Goal: Information Seeking & Learning: Learn about a topic

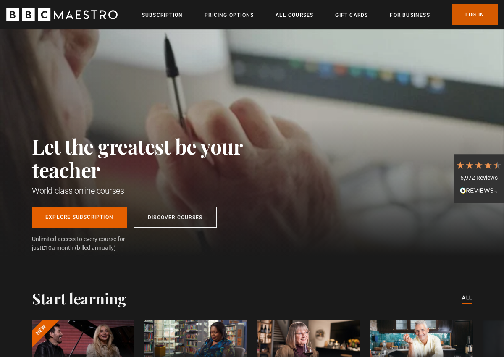
click at [477, 16] on link "Log In" at bounding box center [474, 14] width 46 height 21
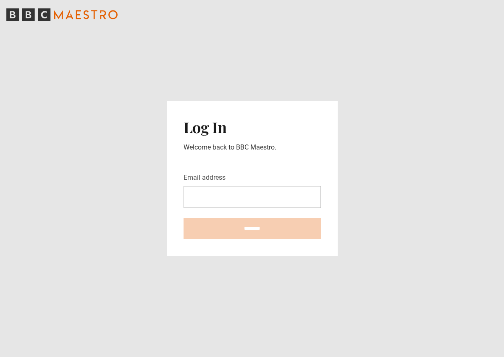
type input "**********"
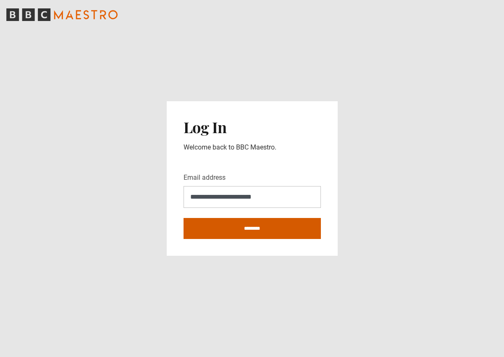
click at [245, 232] on input "********" at bounding box center [251, 228] width 137 height 21
type input "**********"
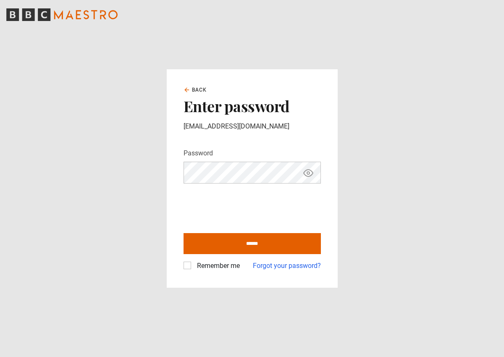
click at [193, 268] on label "Remember me" at bounding box center [216, 266] width 46 height 10
click at [219, 247] on input "******" at bounding box center [251, 243] width 137 height 21
type input "**********"
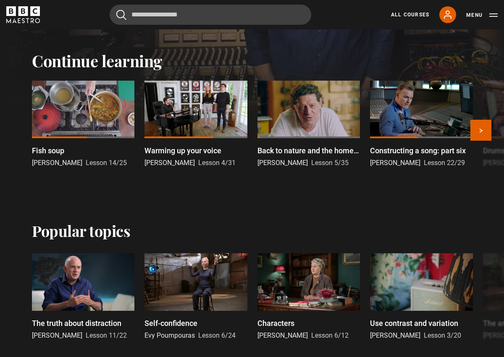
scroll to position [137, 0]
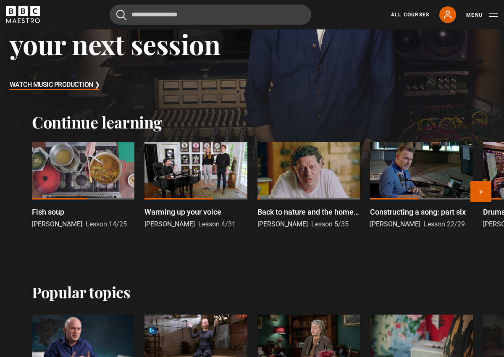
click at [209, 190] on div at bounding box center [195, 170] width 102 height 57
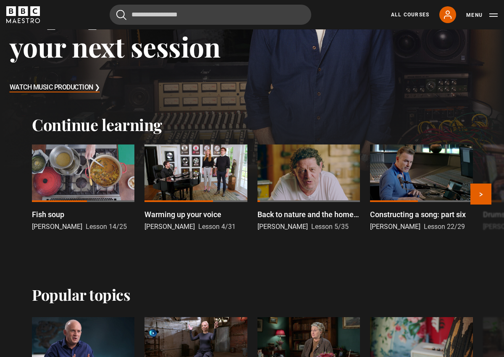
scroll to position [133, 0]
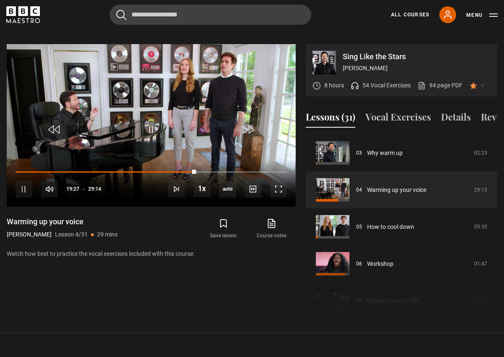
scroll to position [412, 0]
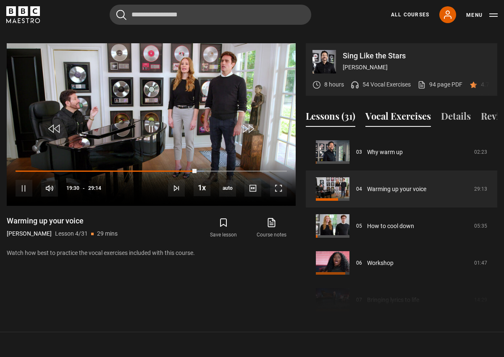
click at [382, 109] on button "Vocal Exercises" at bounding box center [397, 118] width 65 height 18
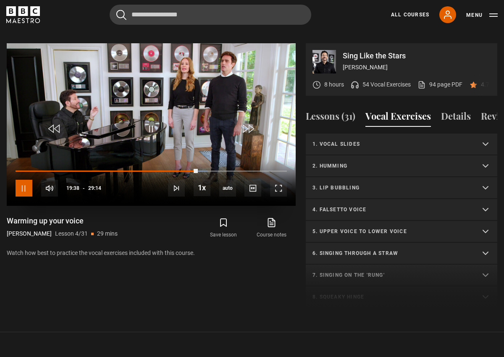
click at [22, 180] on span "Video Player" at bounding box center [24, 188] width 17 height 17
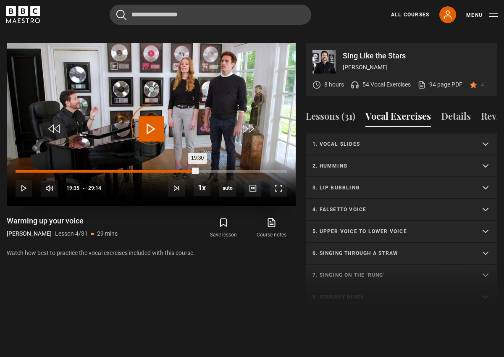
drag, startPoint x: 197, startPoint y: 161, endPoint x: 190, endPoint y: 160, distance: 7.6
click at [190, 170] on div "Loaded : 0.00% 18:49 19:30" at bounding box center [151, 171] width 271 height 3
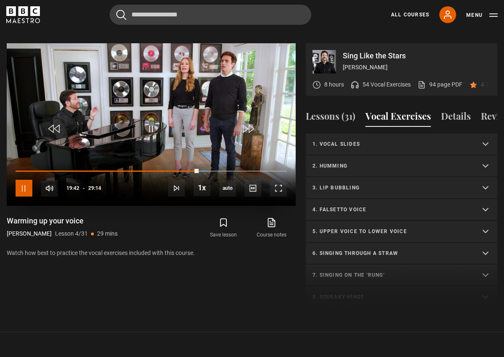
click at [29, 180] on span "Video Player" at bounding box center [24, 188] width 17 height 17
click at [346, 140] on p "1. Vocal slides" at bounding box center [391, 144] width 158 height 8
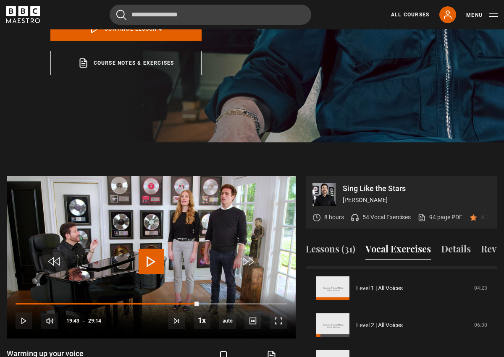
scroll to position [3, 0]
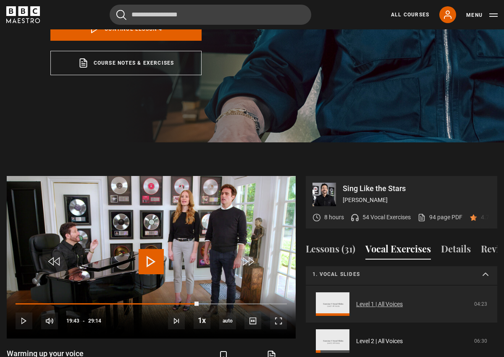
click at [356, 300] on link "Level 1 | All Voices" at bounding box center [379, 304] width 47 height 9
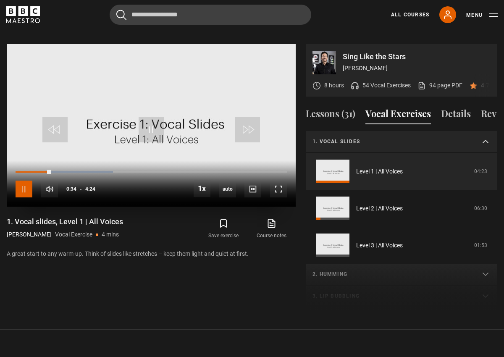
click at [25, 183] on span "Video Player" at bounding box center [24, 188] width 17 height 17
click at [149, 121] on span "Video Player" at bounding box center [150, 129] width 25 height 25
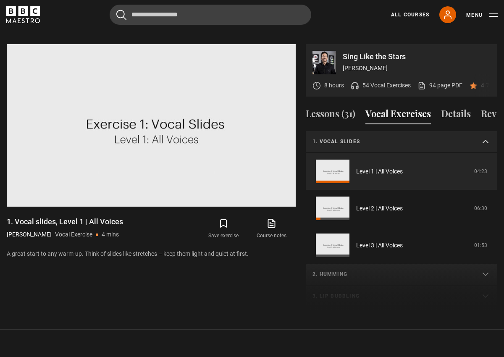
click at [167, 205] on div "Video Player is loading. Play Video 10s Skip Back 10 seconds Pause 10s Skip For…" at bounding box center [151, 178] width 289 height 268
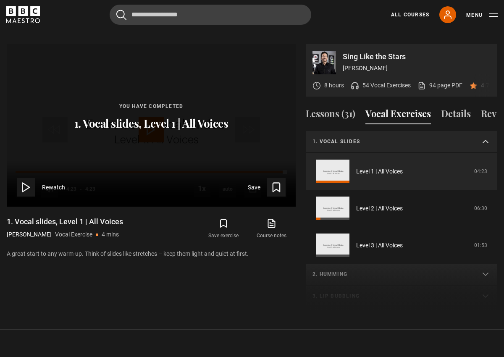
click at [485, 132] on summary "1. Vocal slides" at bounding box center [400, 142] width 191 height 22
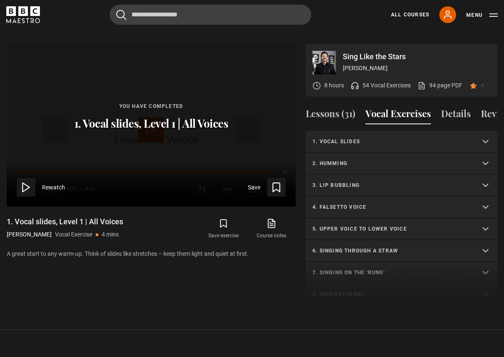
click at [341, 159] on p "2. Humming" at bounding box center [391, 163] width 158 height 8
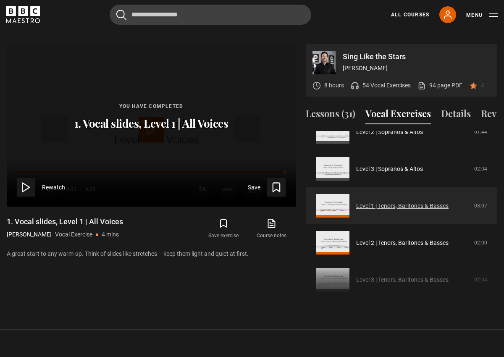
scroll to position [102, 0]
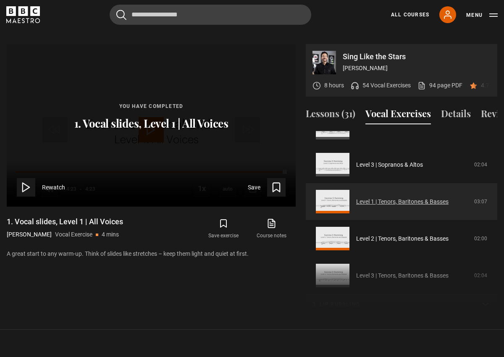
click at [356, 197] on link "Level 1 | Tenors, Baritones & Basses" at bounding box center [402, 201] width 92 height 9
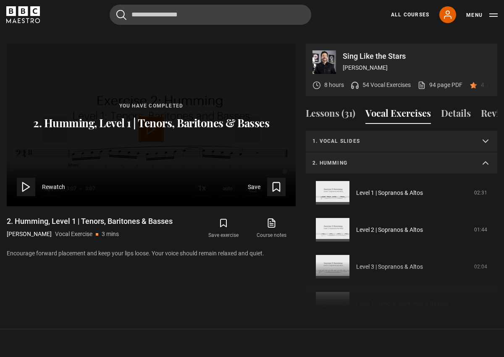
scroll to position [409, 0]
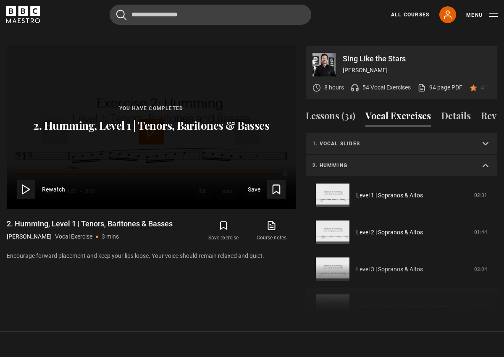
click at [485, 157] on summary "2. Humming" at bounding box center [400, 166] width 191 height 22
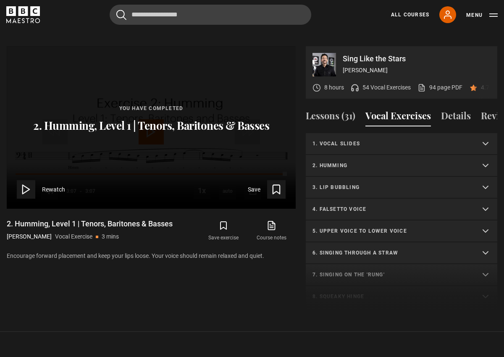
click at [365, 205] on p "4. Falsetto voice" at bounding box center [391, 209] width 158 height 8
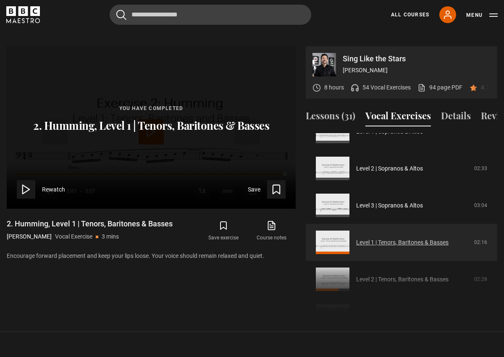
scroll to position [110, 0]
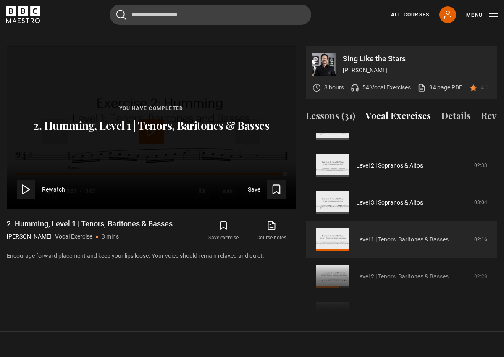
click at [356, 235] on link "Level 1 | Tenors, Baritones & Basses" at bounding box center [402, 239] width 92 height 9
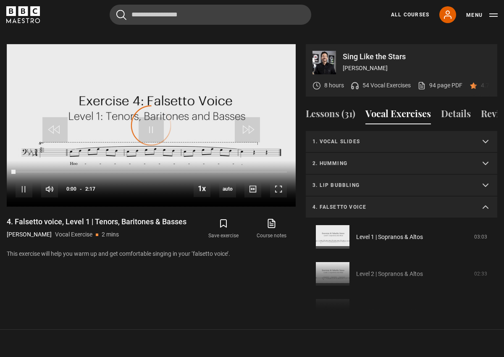
scroll to position [161, 0]
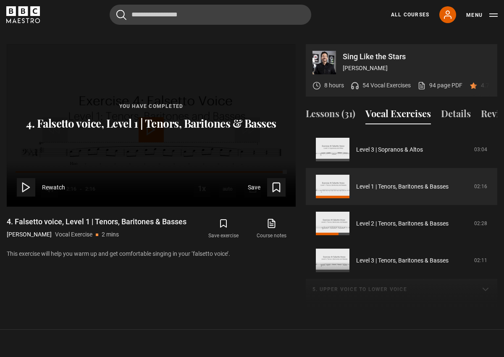
click at [26, 181] on icon at bounding box center [26, 187] width 12 height 12
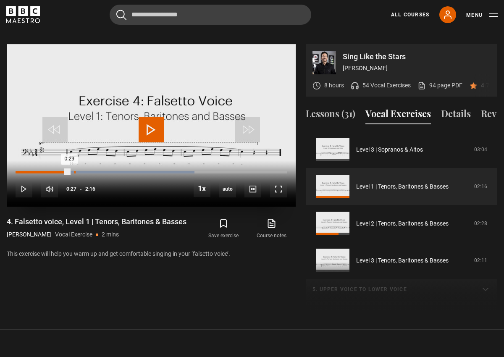
drag, startPoint x: 15, startPoint y: 160, endPoint x: 74, endPoint y: 160, distance: 58.7
click at [74, 171] on div "Loaded : 65.94% 0:29 0:29" at bounding box center [151, 172] width 271 height 3
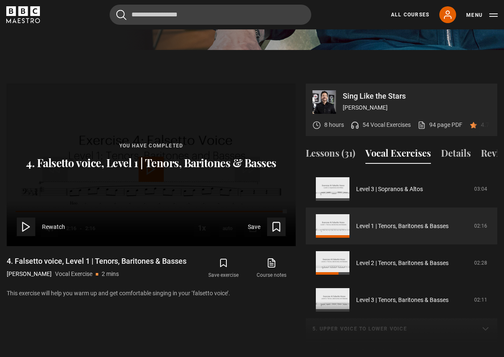
scroll to position [355, 0]
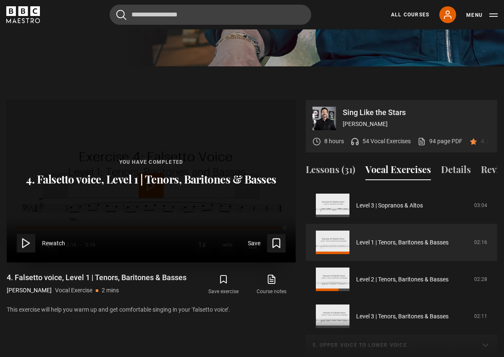
click at [25, 237] on icon at bounding box center [26, 243] width 12 height 12
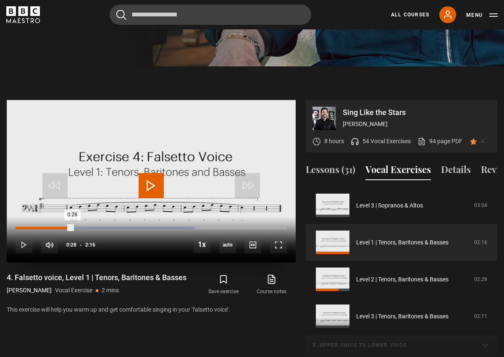
drag, startPoint x: 16, startPoint y: 216, endPoint x: 72, endPoint y: 215, distance: 55.8
click at [72, 227] on div "0:28" at bounding box center [44, 228] width 57 height 3
drag, startPoint x: 282, startPoint y: 215, endPoint x: 273, endPoint y: 215, distance: 9.2
click at [273, 227] on div "2:09" at bounding box center [145, 228] width 258 height 3
drag, startPoint x: 273, startPoint y: 215, endPoint x: 266, endPoint y: 215, distance: 7.1
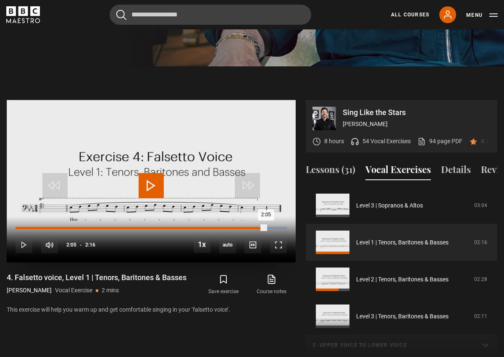
click at [266, 227] on div "2:05" at bounding box center [141, 228] width 250 height 3
drag, startPoint x: 282, startPoint y: 217, endPoint x: 271, endPoint y: 217, distance: 10.9
click at [270, 227] on div "2:08" at bounding box center [144, 228] width 256 height 3
drag, startPoint x: 281, startPoint y: 217, endPoint x: 270, endPoint y: 217, distance: 11.3
click at [270, 227] on div "2:08" at bounding box center [144, 228] width 257 height 3
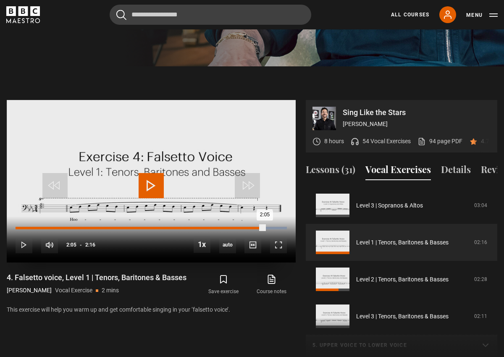
drag, startPoint x: 282, startPoint y: 216, endPoint x: 264, endPoint y: 217, distance: 18.1
click at [264, 227] on div "2:05" at bounding box center [140, 228] width 249 height 3
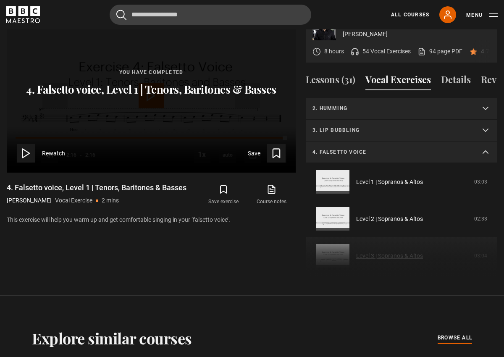
scroll to position [0, 0]
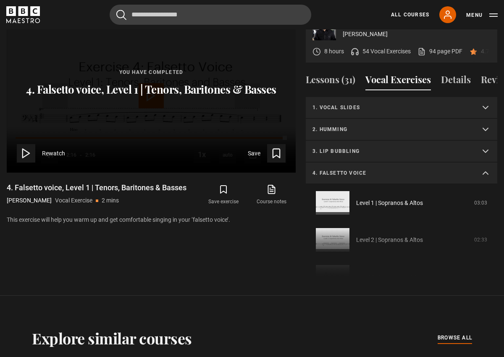
click at [487, 162] on summary "4. Falsetto voice" at bounding box center [400, 173] width 191 height 22
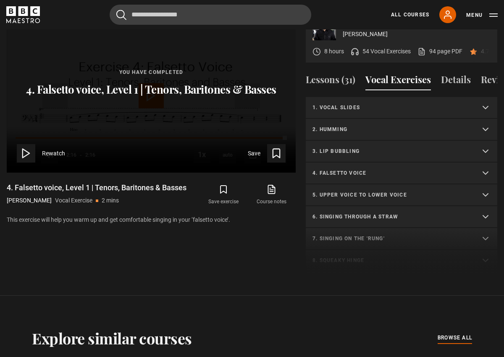
click at [378, 191] on p "5. Upper voice to lower voice" at bounding box center [391, 195] width 158 height 8
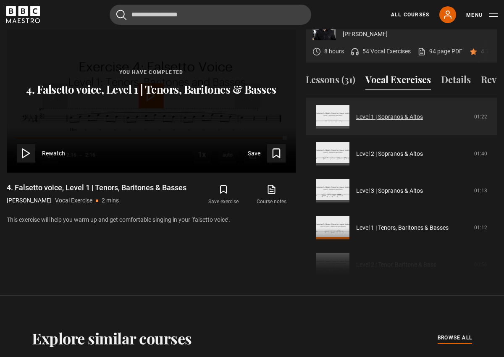
scroll to position [110, 0]
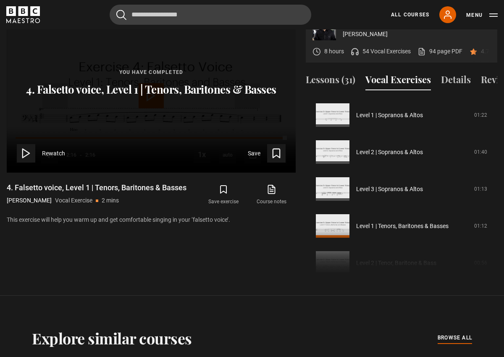
click at [329, 224] on div "1. Vocal slides Level 1 | All Voices 04:23 Level 2 | All Voices 06:30 Level 3 |…" at bounding box center [400, 187] width 191 height 181
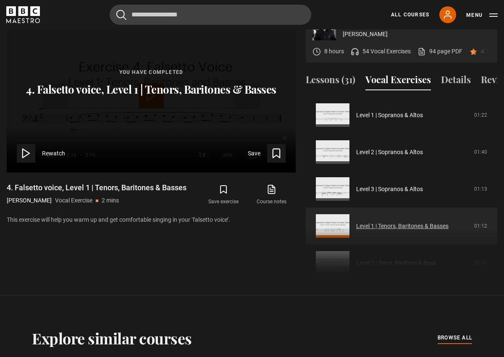
scroll to position [444, 0]
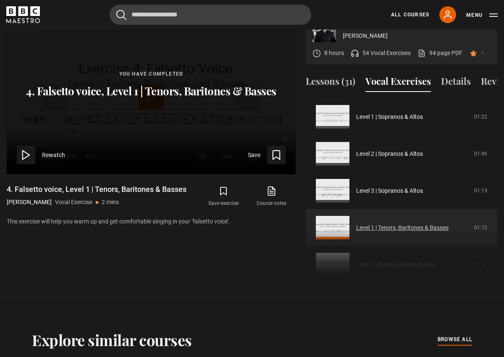
click at [369, 223] on link "Level 1 | Tenors, Baritones & Basses" at bounding box center [402, 227] width 92 height 9
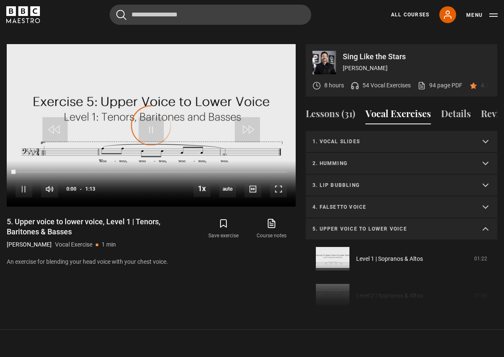
scroll to position [183, 0]
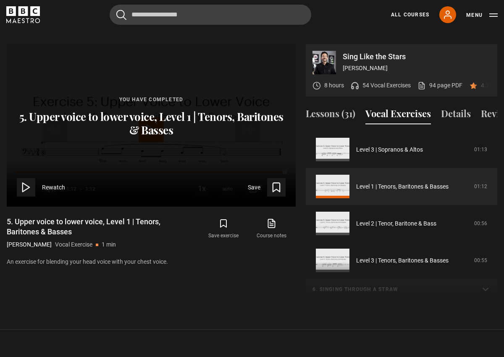
click at [27, 181] on icon at bounding box center [26, 187] width 12 height 12
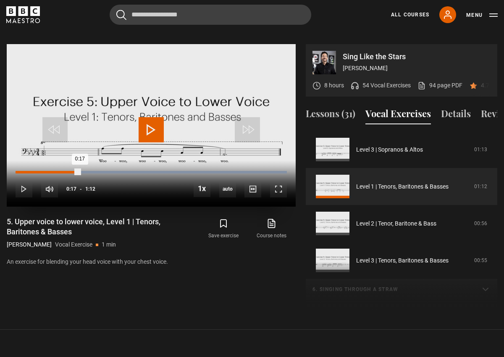
drag, startPoint x: 31, startPoint y: 161, endPoint x: 79, endPoint y: 160, distance: 48.3
click at [79, 171] on div "0:17" at bounding box center [48, 172] width 64 height 3
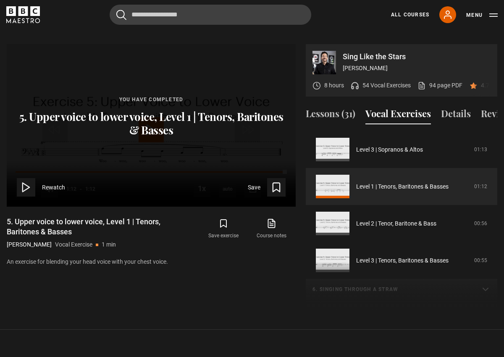
click at [20, 181] on icon at bounding box center [26, 187] width 12 height 12
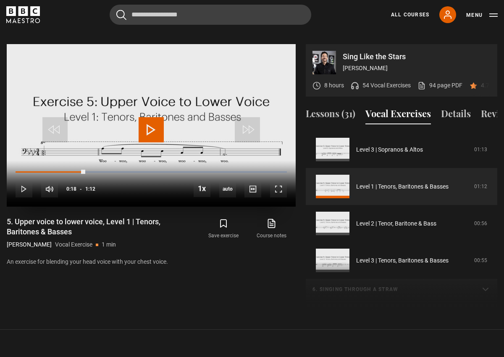
drag, startPoint x: 17, startPoint y: 161, endPoint x: 85, endPoint y: 159, distance: 68.0
click at [85, 160] on div "10s Skip Back 10 seconds Play 10s Skip Forward 10 seconds Loaded : 100.00% 0:12…" at bounding box center [151, 183] width 289 height 47
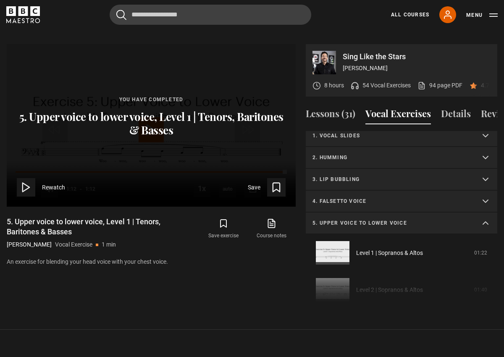
scroll to position [3, 0]
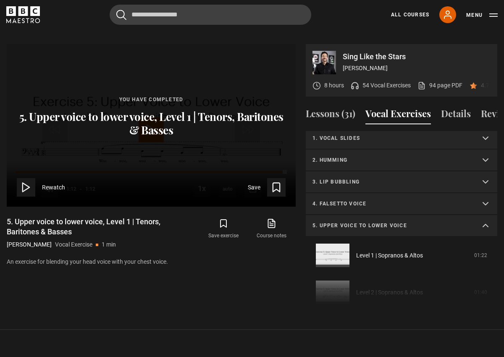
click at [486, 215] on summary "5. Upper voice to lower voice" at bounding box center [400, 226] width 191 height 22
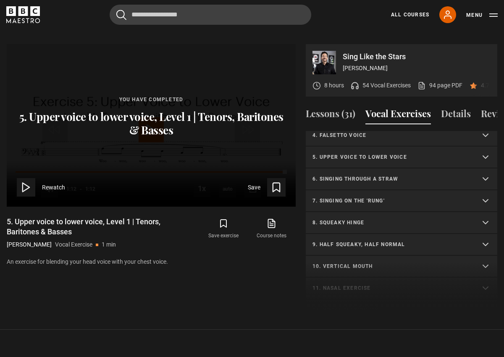
scroll to position [74, 0]
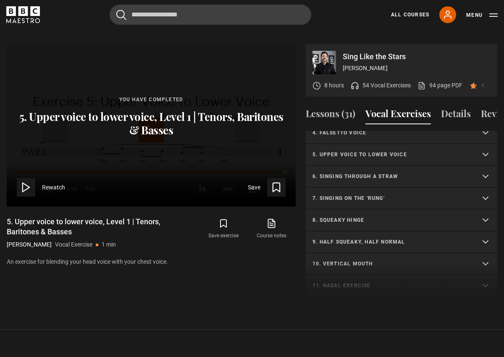
click at [355, 194] on p "7. Singing on the 'rung'" at bounding box center [391, 198] width 158 height 8
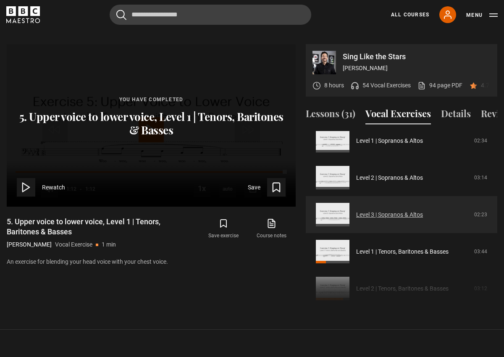
scroll to position [164, 0]
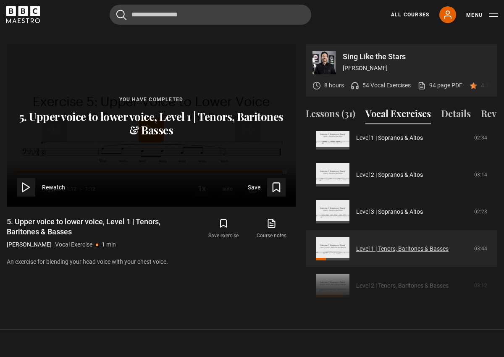
click at [356, 244] on link "Level 1 | Tenors, Baritones & Basses" at bounding box center [402, 248] width 92 height 9
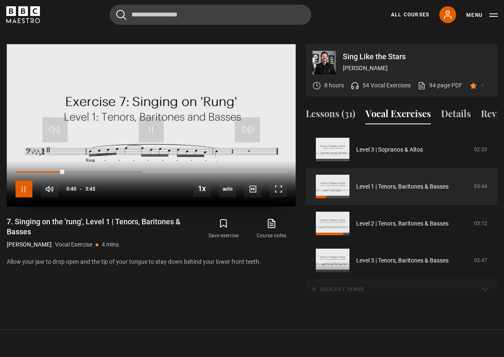
click at [24, 183] on span "Video Player" at bounding box center [24, 188] width 17 height 17
click at [24, 181] on span "Video Player" at bounding box center [24, 188] width 17 height 17
drag, startPoint x: 70, startPoint y: 162, endPoint x: 63, endPoint y: 162, distance: 6.3
click at [63, 171] on div "0:40" at bounding box center [40, 172] width 48 height 3
click at [26, 181] on span "Video Player" at bounding box center [24, 188] width 17 height 17
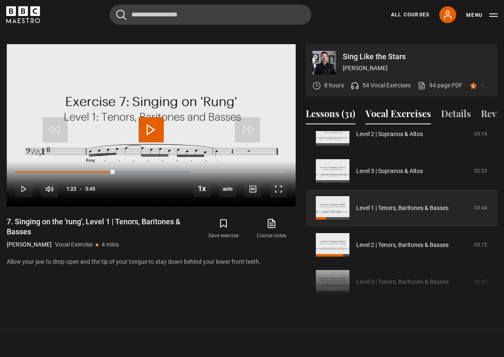
scroll to position [171, 0]
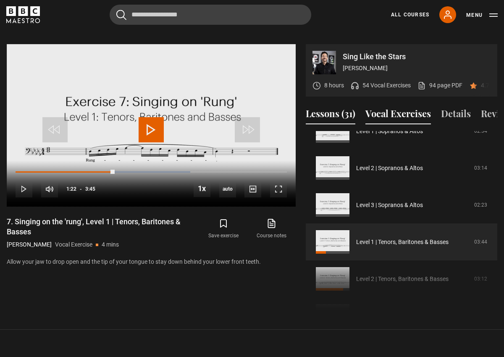
click at [325, 107] on button "Lessons (31)" at bounding box center [330, 116] width 50 height 18
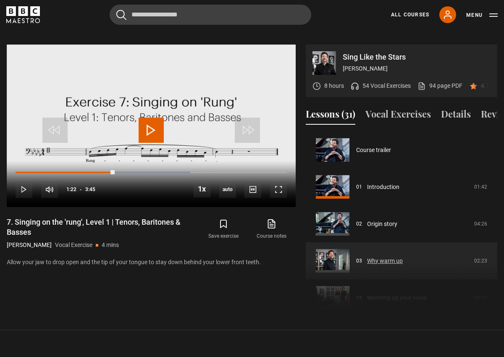
scroll to position [13, 0]
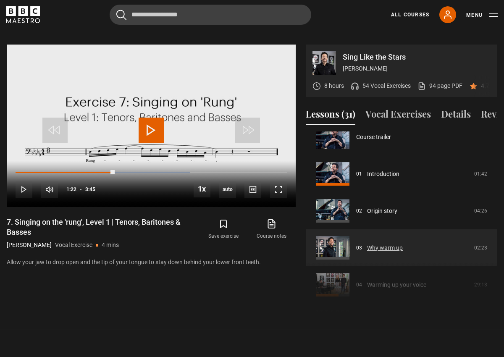
click at [383, 243] on link "Why warm up" at bounding box center [385, 247] width 36 height 9
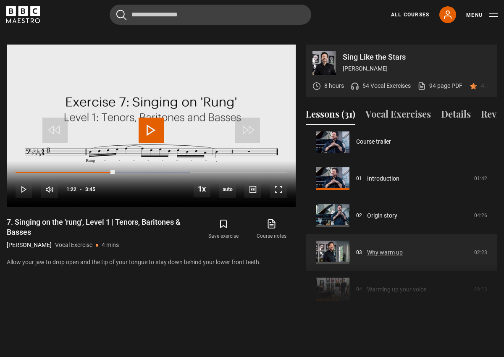
scroll to position [7, 0]
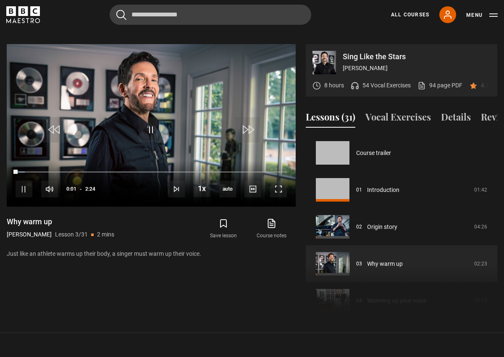
scroll to position [74, 0]
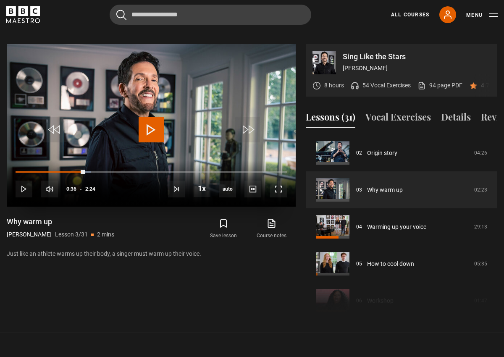
drag, startPoint x: 19, startPoint y: 160, endPoint x: 85, endPoint y: 158, distance: 65.9
click at [85, 160] on div "10s Skip Back 10 seconds Play 10s Skip Forward 10 seconds Loaded : 27.78% 0:11 …" at bounding box center [151, 183] width 289 height 47
drag, startPoint x: 85, startPoint y: 158, endPoint x: 123, endPoint y: 157, distance: 38.2
click at [123, 160] on div "10s Skip Back 10 seconds Pause 10s Skip Forward 10 seconds Loaded : 41.67% 0:11…" at bounding box center [151, 183] width 289 height 47
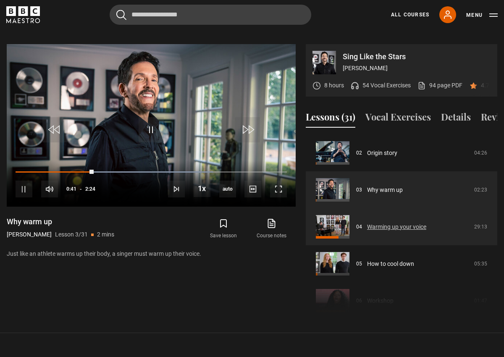
click at [398, 222] on link "Warming up your voice" at bounding box center [396, 226] width 59 height 9
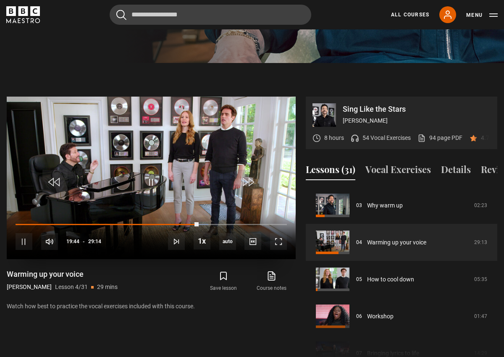
scroll to position [356, 0]
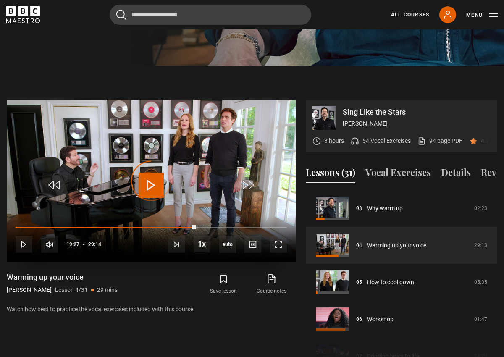
drag, startPoint x: 196, startPoint y: 215, endPoint x: 161, endPoint y: 215, distance: 35.2
click at [161, 216] on div "10s Skip Back 10 seconds Play 10s Skip Forward 10 seconds Loaded : 0.00% 19:03 …" at bounding box center [151, 239] width 289 height 47
drag, startPoint x: 159, startPoint y: 216, endPoint x: 149, endPoint y: 215, distance: 10.9
click at [149, 216] on div "10s Skip Back 10 seconds Play 10s Skip Forward 10 seconds Loaded : 0.00% 14:31 …" at bounding box center [151, 239] width 289 height 47
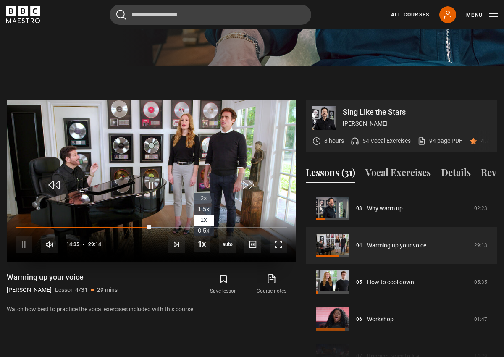
click at [204, 206] on span "1.5x" at bounding box center [203, 209] width 11 height 7
click at [202, 195] on span "2x" at bounding box center [203, 198] width 6 height 7
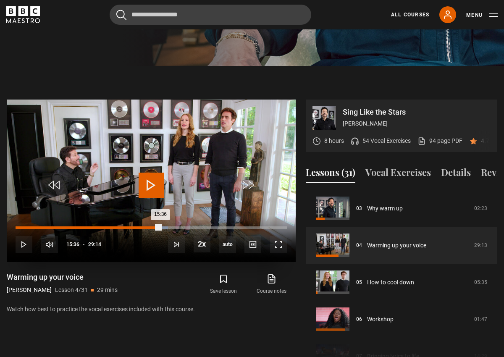
click at [160, 226] on div "15:36" at bounding box center [88, 227] width 145 height 3
click at [163, 226] on div "15:58" at bounding box center [90, 227] width 148 height 3
click at [165, 226] on div "16:09" at bounding box center [91, 227] width 150 height 3
click at [167, 216] on div "10s Skip Back 10 seconds Play 10s Skip Forward 10 seconds Loaded : 59.58% 16:17…" at bounding box center [151, 239] width 289 height 47
drag, startPoint x: 167, startPoint y: 214, endPoint x: 172, endPoint y: 214, distance: 4.6
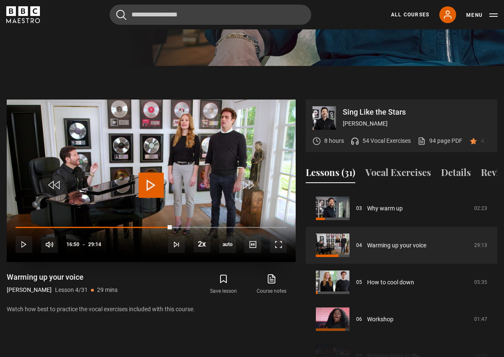
click at [172, 216] on div "10s Skip Back 10 seconds Play 10s Skip Forward 10 seconds Loaded : 60.15% 16:47…" at bounding box center [151, 239] width 289 height 47
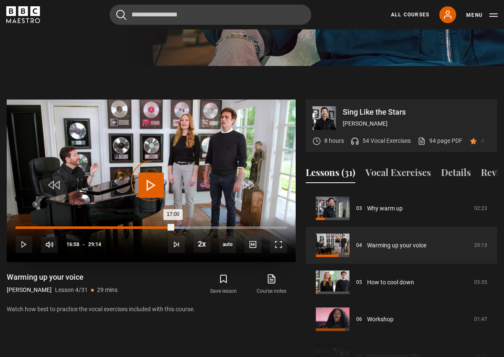
click at [176, 226] on div "Loaded : 62.14% 17:00 17:00" at bounding box center [151, 227] width 271 height 3
click at [180, 226] on div "17:47" at bounding box center [98, 227] width 164 height 3
click at [183, 226] on div "18:06" at bounding box center [100, 227] width 168 height 3
click at [185, 226] on div "18:22" at bounding box center [101, 227] width 170 height 3
drag, startPoint x: 191, startPoint y: 218, endPoint x: 197, endPoint y: 217, distance: 6.4
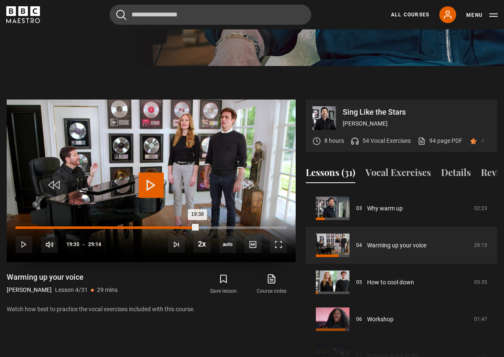
click at [197, 226] on div "19:38" at bounding box center [107, 227] width 182 height 3
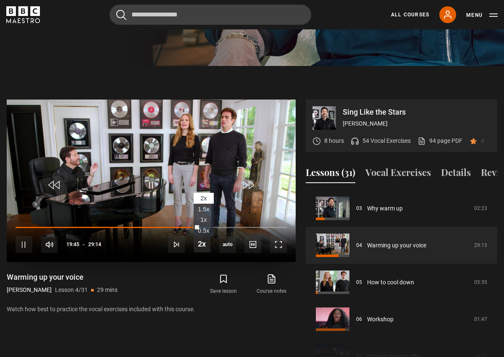
click at [201, 235] on span "Video Player" at bounding box center [201, 243] width 17 height 17
click at [206, 216] on span "1x" at bounding box center [203, 219] width 6 height 7
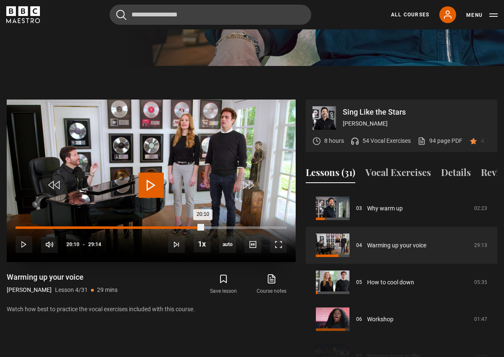
click at [202, 226] on div "20:10" at bounding box center [109, 227] width 187 height 3
drag, startPoint x: 206, startPoint y: 215, endPoint x: 217, endPoint y: 214, distance: 11.0
click at [217, 226] on div "21:40" at bounding box center [116, 227] width 201 height 3
drag, startPoint x: 217, startPoint y: 214, endPoint x: 225, endPoint y: 213, distance: 8.9
click at [225, 216] on div "10s Skip Back 10 seconds Play 10s Skip Forward 10 seconds Loaded : 78.96% 21:48…" at bounding box center [151, 239] width 289 height 47
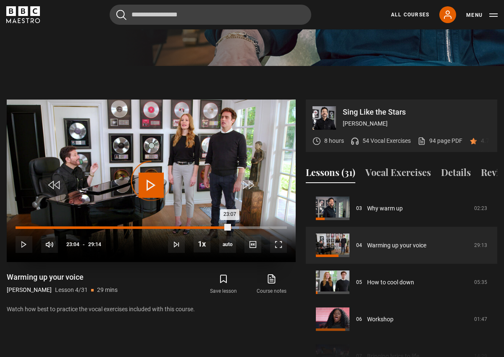
drag, startPoint x: 224, startPoint y: 216, endPoint x: 230, endPoint y: 214, distance: 6.0
click at [230, 226] on div "23:07" at bounding box center [123, 227] width 214 height 3
click at [235, 226] on div "23:40" at bounding box center [125, 227] width 219 height 3
click at [237, 226] on div "23:59" at bounding box center [127, 227] width 222 height 3
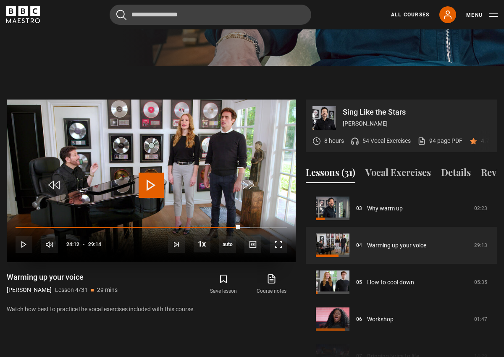
click at [240, 216] on div "10s Skip Back 10 seconds Play 10s Skip Forward 10 seconds Loaded : 86.37% 24:07…" at bounding box center [151, 239] width 289 height 47
click at [243, 216] on div "10s Skip Back 10 seconds Pause 10s Skip Forward 10 seconds Loaded : 86.37% 24:0…" at bounding box center [151, 239] width 289 height 47
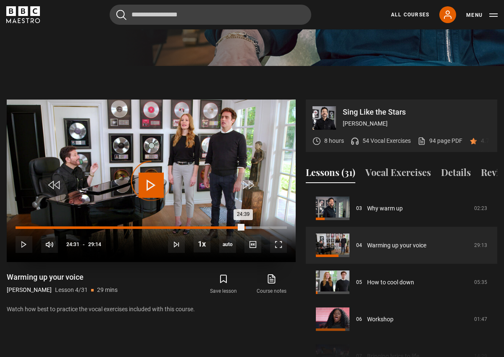
drag, startPoint x: 239, startPoint y: 216, endPoint x: 244, endPoint y: 215, distance: 5.1
click at [243, 226] on div "24:39" at bounding box center [129, 227] width 227 height 3
click at [247, 226] on div "24:58" at bounding box center [132, 227] width 232 height 3
click at [250, 226] on div "25:23" at bounding box center [133, 227] width 235 height 3
drag, startPoint x: 258, startPoint y: 217, endPoint x: 264, endPoint y: 216, distance: 5.2
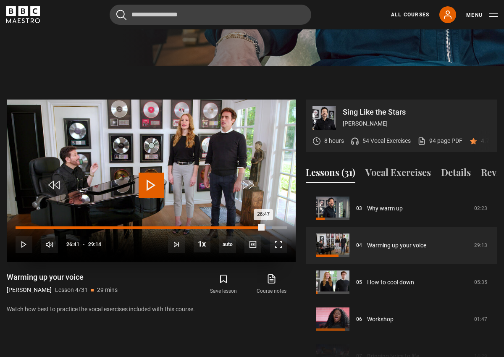
click at [263, 226] on div "26:47" at bounding box center [140, 227] width 248 height 3
drag, startPoint x: 264, startPoint y: 216, endPoint x: 271, endPoint y: 215, distance: 7.6
click at [271, 226] on div "27:36" at bounding box center [144, 227] width 256 height 3
click at [274, 226] on div "27:52" at bounding box center [145, 227] width 258 height 3
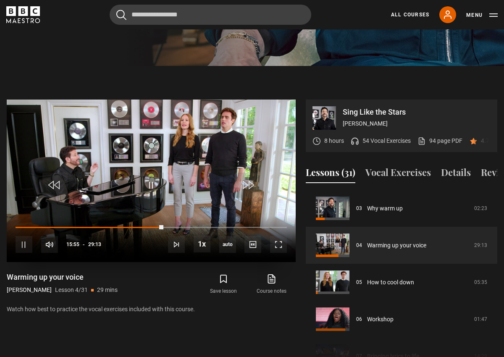
drag, startPoint x: 275, startPoint y: 217, endPoint x: 154, endPoint y: 215, distance: 120.9
click at [154, 216] on div "10s Skip Back 10 seconds Pause 10s Skip Forward 10 seconds Loaded : 0.00% 15:20…" at bounding box center [151, 239] width 289 height 47
drag, startPoint x: 154, startPoint y: 215, endPoint x: 143, endPoint y: 214, distance: 10.9
click at [143, 216] on div "10s Skip Back 10 seconds Play 10s Skip Forward 10 seconds Loaded : 0.00% 13:56 …" at bounding box center [151, 239] width 289 height 47
click at [24, 236] on span "Video Player" at bounding box center [24, 244] width 17 height 17
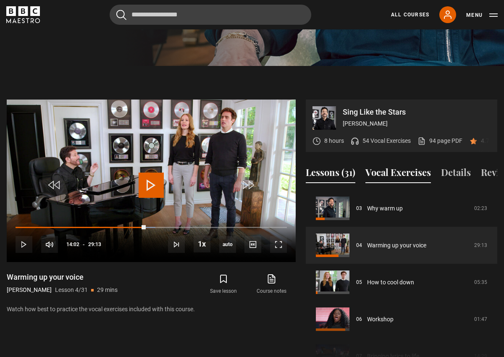
click at [400, 165] on button "Vocal Exercises" at bounding box center [397, 174] width 65 height 18
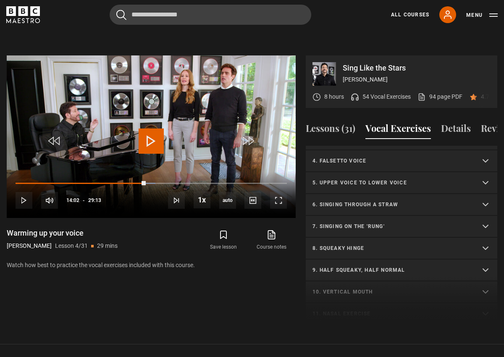
scroll to position [59, 0]
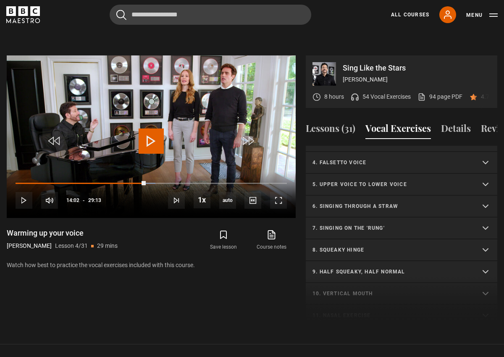
click at [347, 224] on p "7. Singing on the 'rung'" at bounding box center [391, 228] width 158 height 8
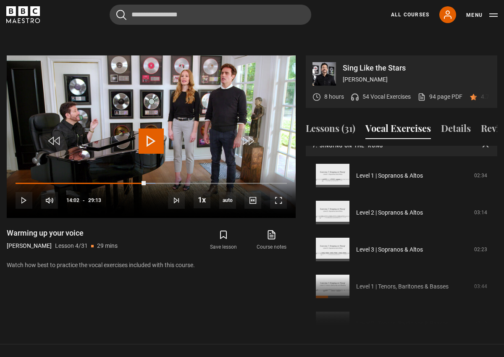
scroll to position [402, 0]
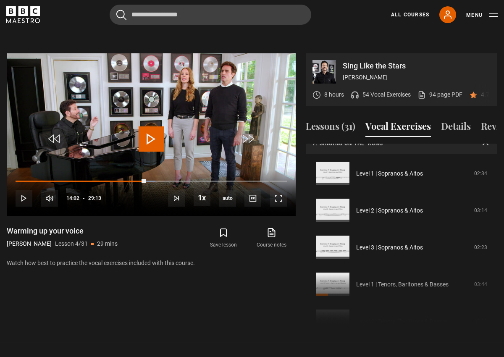
click at [331, 280] on div "1. Vocal slides Level 1 | All Voices 04:23 Level 2 | All Voices 06:30 Level 3 |…" at bounding box center [400, 234] width 191 height 181
click at [326, 271] on div "1. Vocal slides Level 1 | All Voices 04:23 Level 2 | All Voices 06:30 Level 3 |…" at bounding box center [400, 234] width 191 height 181
click at [380, 274] on div "1. Vocal slides Level 1 | All Voices 04:23 Level 2 | All Voices 06:30 Level 3 |…" at bounding box center [400, 234] width 191 height 181
click at [386, 276] on div "1. Vocal slides Level 1 | All Voices 04:23 Level 2 | All Voices 06:30 Level 3 |…" at bounding box center [400, 234] width 191 height 181
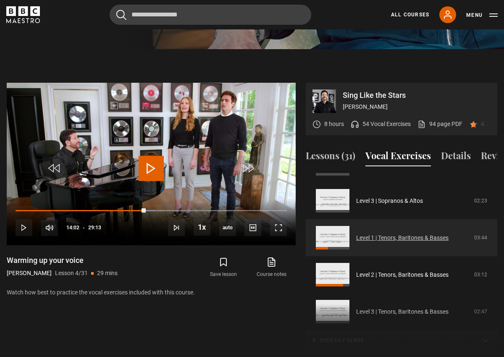
scroll to position [214, 0]
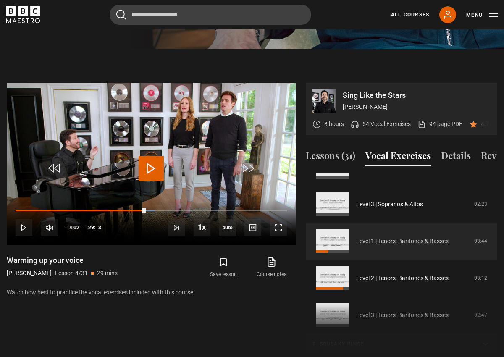
click at [391, 237] on link "Level 1 | Tenors, Baritones & Basses" at bounding box center [402, 241] width 92 height 9
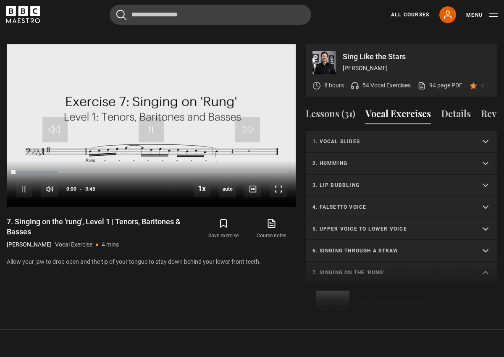
scroll to position [227, 0]
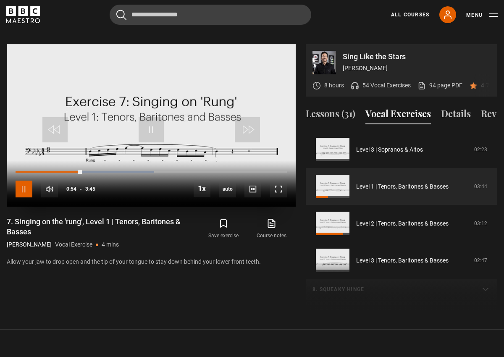
click at [26, 180] on span "Video Player" at bounding box center [24, 188] width 17 height 17
click at [152, 117] on span "Video Player" at bounding box center [150, 129] width 25 height 25
click at [22, 181] on span "Video Player" at bounding box center [24, 188] width 17 height 17
click at [148, 122] on span "Video Player" at bounding box center [150, 129] width 25 height 25
click at [27, 180] on span "Video Player" at bounding box center [24, 188] width 17 height 17
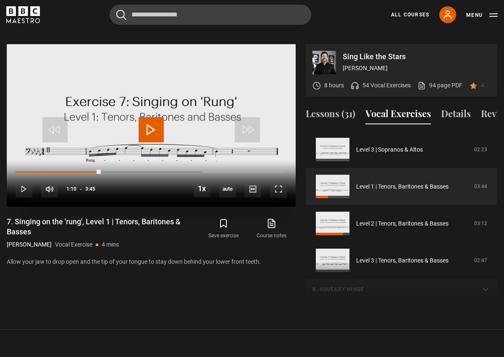
drag, startPoint x: 128, startPoint y: 159, endPoint x: 100, endPoint y: 158, distance: 27.7
click at [100, 160] on div "10s Skip Back 10 seconds Play 10s Skip Forward 10 seconds Loaded : 68.89% 1:21 …" at bounding box center [151, 183] width 289 height 47
click at [20, 180] on span "Video Player" at bounding box center [24, 188] width 17 height 17
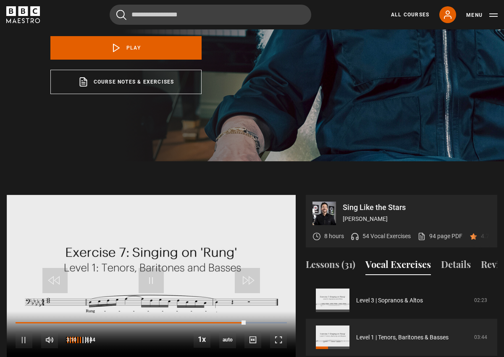
scroll to position [273, 0]
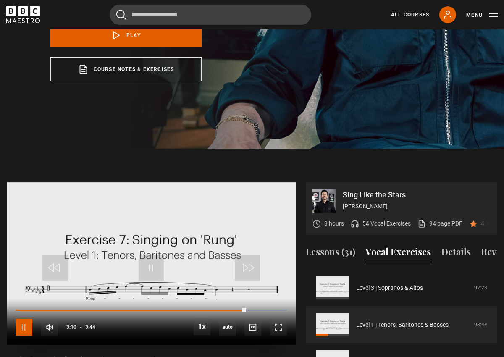
click at [24, 318] on span "Video Player" at bounding box center [24, 326] width 17 height 17
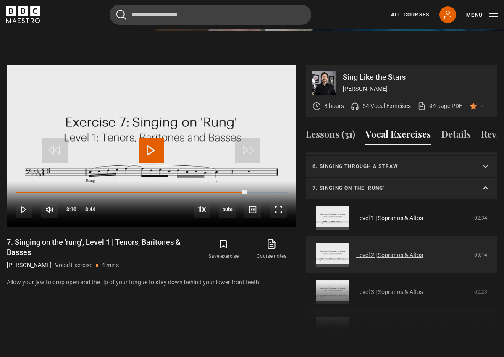
scroll to position [103, 0]
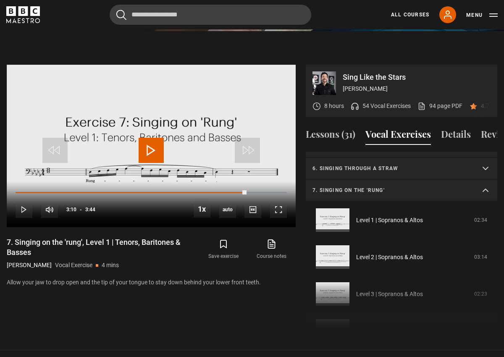
click at [484, 180] on summary "7. Singing on the 'rung'" at bounding box center [400, 191] width 191 height 22
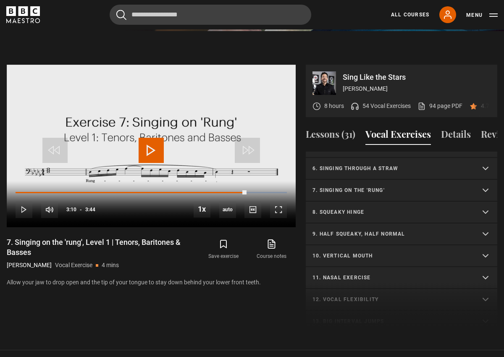
click at [351, 208] on p "8. Squeaky hinge" at bounding box center [391, 212] width 158 height 8
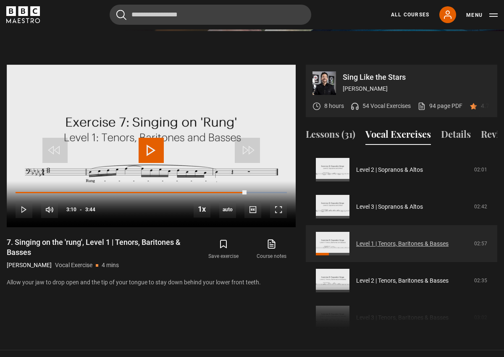
scroll to position [216, 0]
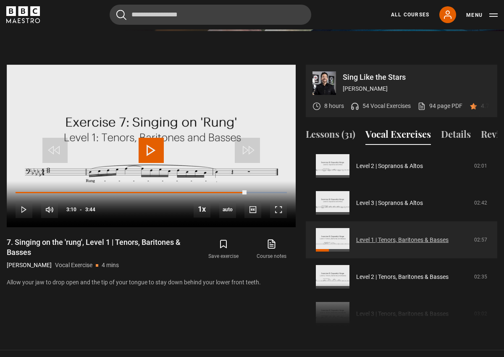
click at [356, 235] on link "Level 1 | Tenors, Baritones & Basses" at bounding box center [402, 239] width 92 height 9
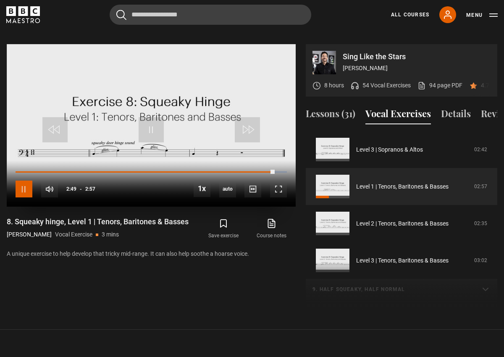
click at [23, 181] on span "Video Player" at bounding box center [24, 188] width 17 height 17
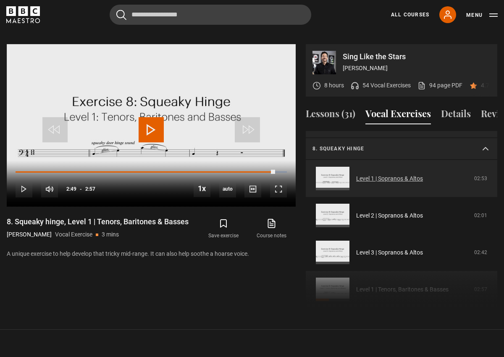
scroll to position [128, 0]
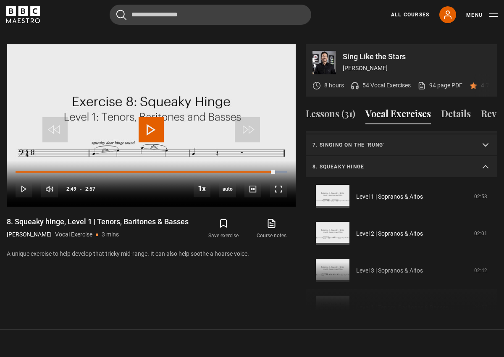
click at [485, 156] on summary "8. Squeaky hinge" at bounding box center [400, 167] width 191 height 22
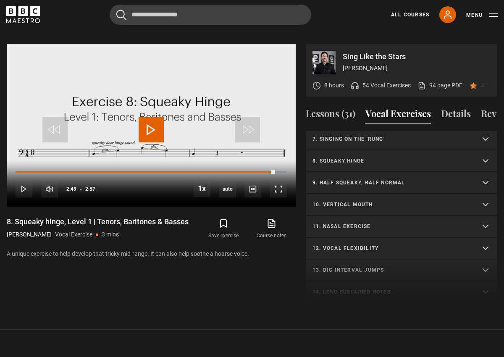
scroll to position [136, 0]
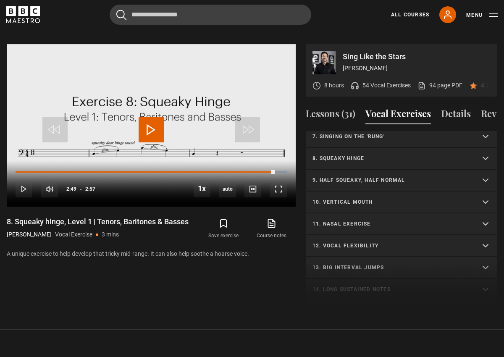
click at [399, 176] on p "9. Half squeaky, half normal" at bounding box center [391, 180] width 158 height 8
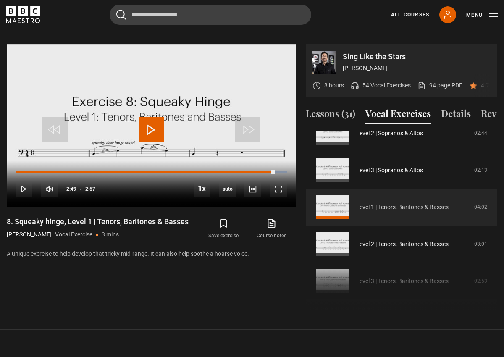
scroll to position [279, 0]
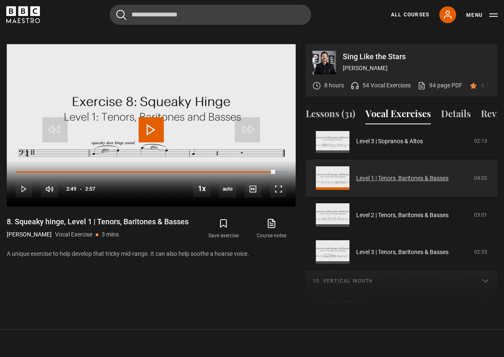
click at [356, 174] on link "Level 1 | Tenors, Baritones & Basses" at bounding box center [402, 178] width 92 height 9
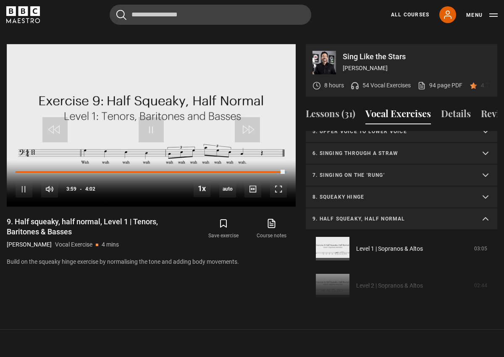
scroll to position [97, 0]
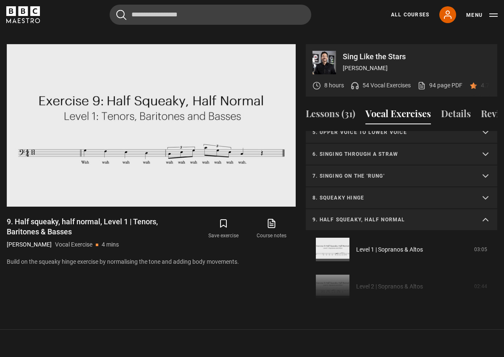
click at [483, 209] on summary "9. Half squeaky, half normal" at bounding box center [400, 220] width 191 height 22
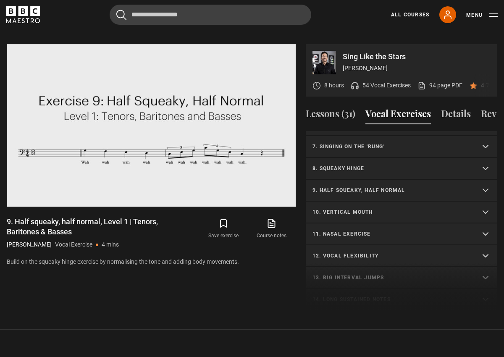
scroll to position [132, 0]
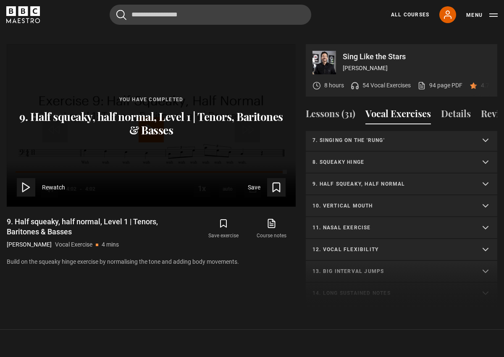
click at [360, 202] on p "10. Vertical mouth" at bounding box center [391, 206] width 158 height 8
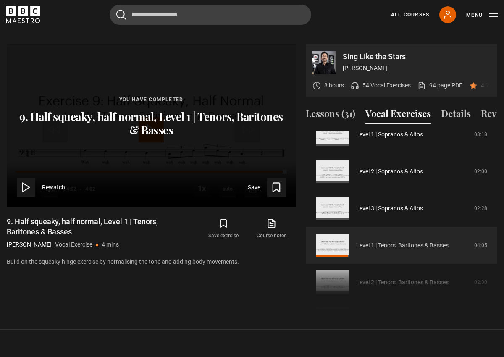
click at [356, 241] on link "Level 1 | Tenors, Baritones & Basses" at bounding box center [402, 245] width 92 height 9
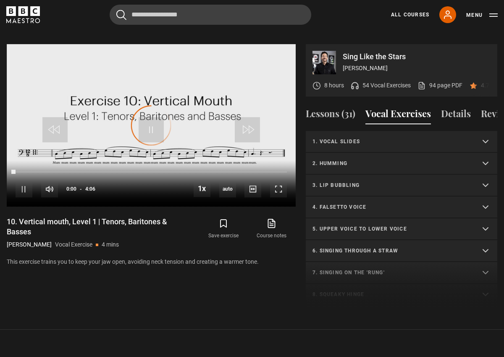
scroll to position [292, 0]
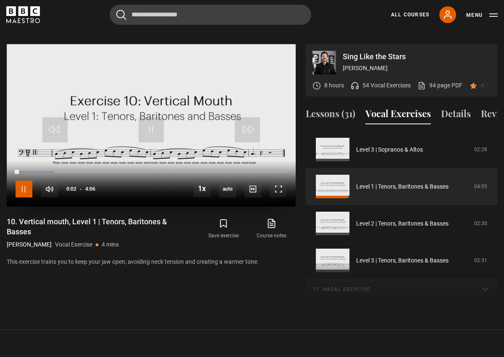
click at [26, 180] on span "Video Player" at bounding box center [24, 188] width 17 height 17
click at [152, 119] on span "Video Player" at bounding box center [150, 129] width 25 height 25
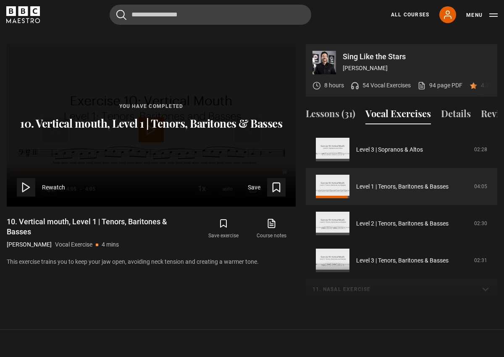
click at [24, 181] on icon at bounding box center [26, 187] width 12 height 12
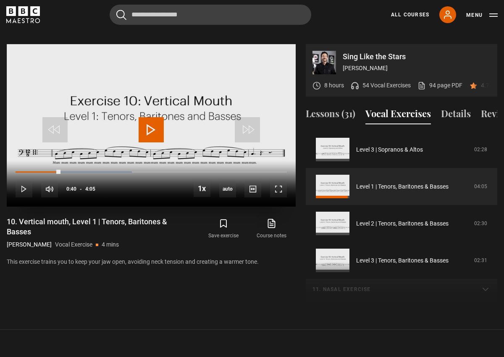
drag, startPoint x: 16, startPoint y: 160, endPoint x: 65, endPoint y: 159, distance: 49.5
click at [65, 160] on div "10s Skip Back 10 seconds Play 10s Skip Forward 10 seconds Loaded : 42.84% 0:42 …" at bounding box center [151, 183] width 289 height 47
drag, startPoint x: 64, startPoint y: 161, endPoint x: 56, endPoint y: 160, distance: 8.1
click at [56, 171] on div "0:37" at bounding box center [36, 172] width 41 height 3
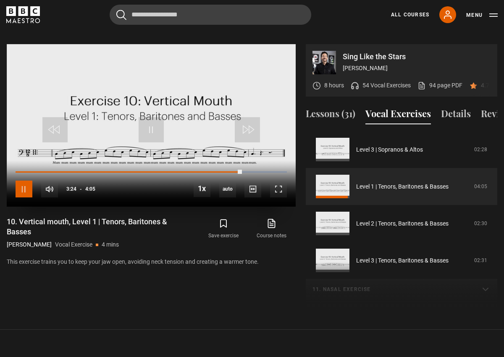
click at [28, 181] on span "Video Player" at bounding box center [24, 188] width 17 height 17
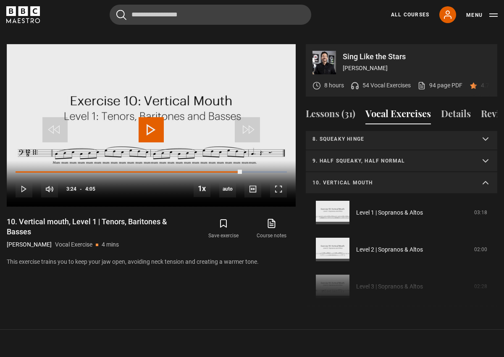
scroll to position [154, 0]
click at [484, 173] on summary "10. Vertical mouth" at bounding box center [400, 184] width 191 height 22
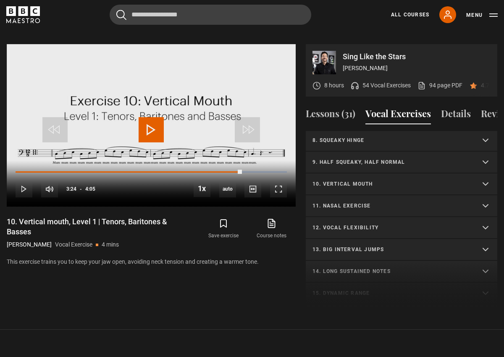
click at [362, 224] on p "12. Vocal flexibility" at bounding box center [391, 228] width 158 height 8
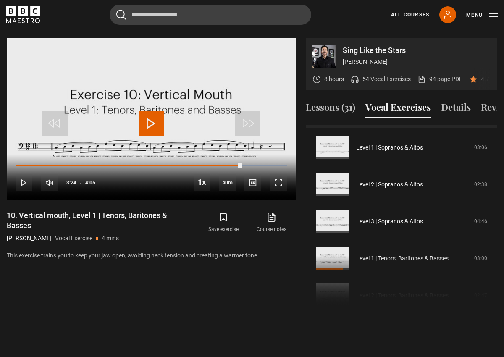
scroll to position [419, 0]
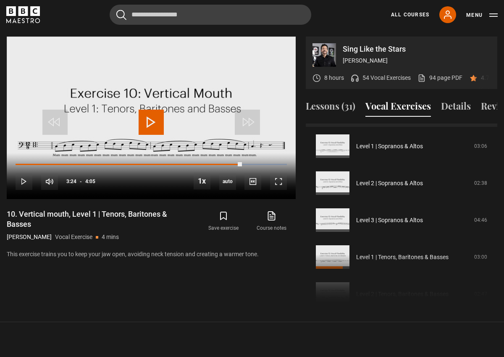
click at [332, 249] on div "1. Vocal slides Level 1 | All Voices 04:23 Level 2 | All Voices 06:30 Level 3 |…" at bounding box center [400, 213] width 191 height 181
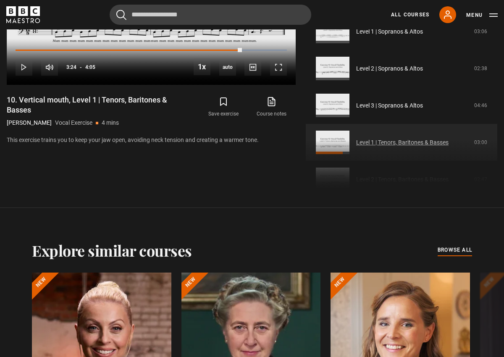
scroll to position [260, 0]
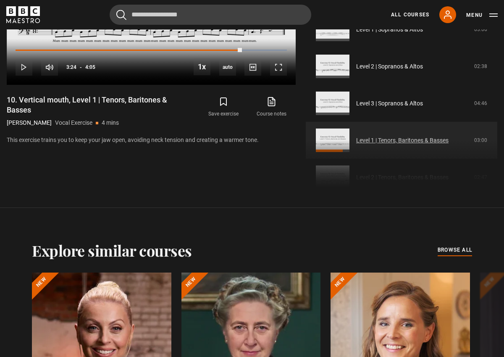
click at [377, 136] on link "Level 1 | Tenors, Baritones & Basses" at bounding box center [402, 140] width 92 height 9
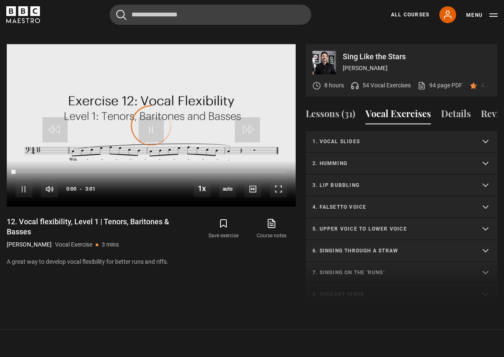
scroll to position [336, 0]
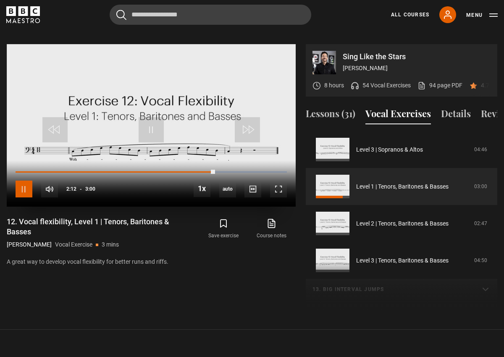
click at [25, 180] on span "Video Player" at bounding box center [24, 188] width 17 height 17
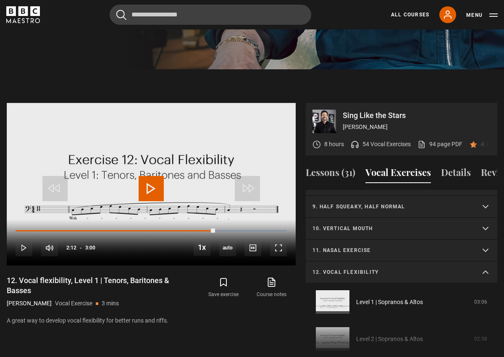
scroll to position [171, 0]
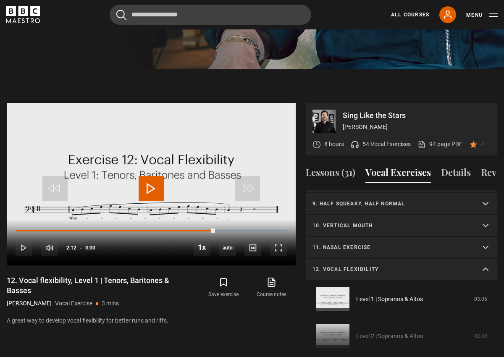
click at [484, 258] on summary "12. Vocal flexibility" at bounding box center [400, 269] width 191 height 22
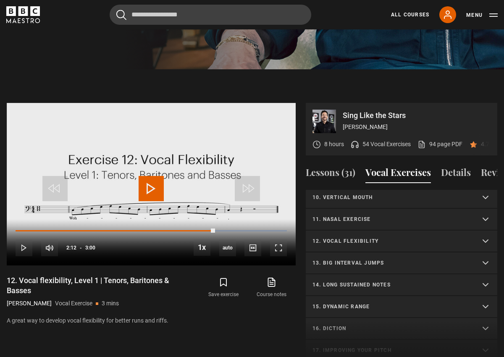
scroll to position [211, 0]
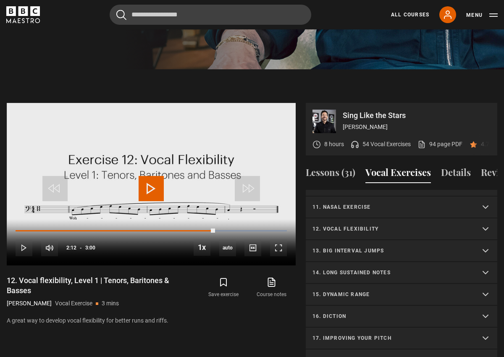
click at [349, 269] on p "14. Long sustained notes" at bounding box center [391, 273] width 158 height 8
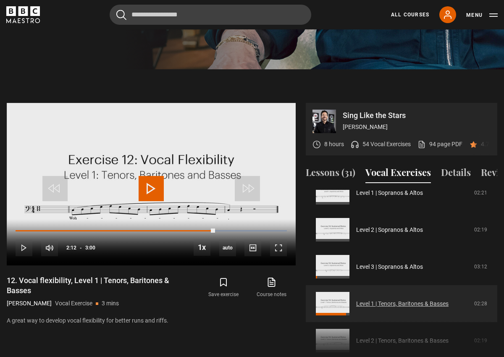
scroll to position [321, 0]
click at [371, 299] on link "Level 1 | Tenors, Baritones & Basses" at bounding box center [402, 303] width 92 height 9
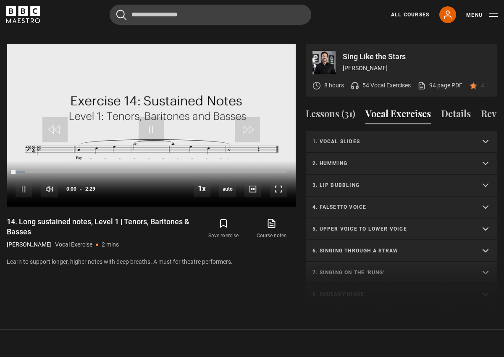
scroll to position [379, 0]
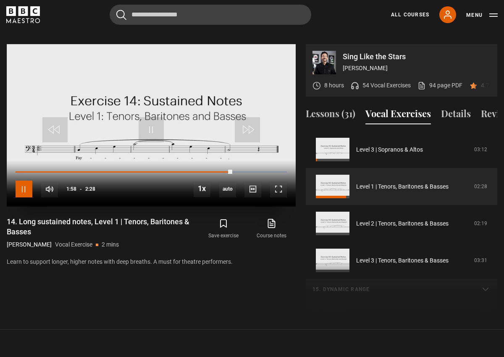
click at [18, 180] on span "Video Player" at bounding box center [24, 188] width 17 height 17
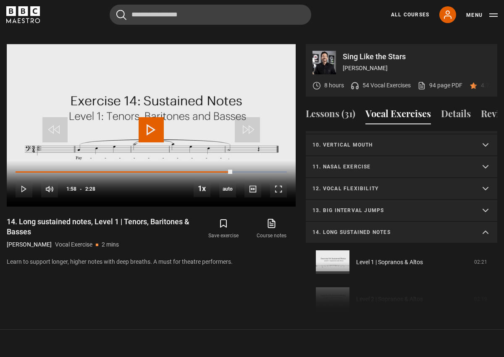
scroll to position [163, 0]
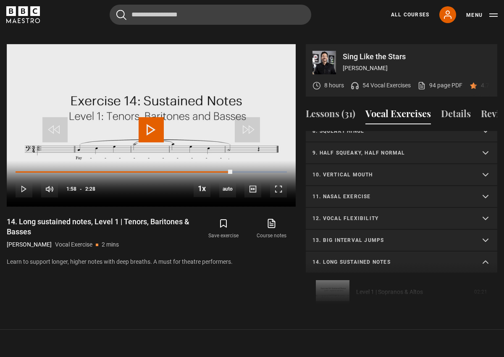
click at [485, 251] on summary "14. Long sustained notes" at bounding box center [400, 262] width 191 height 22
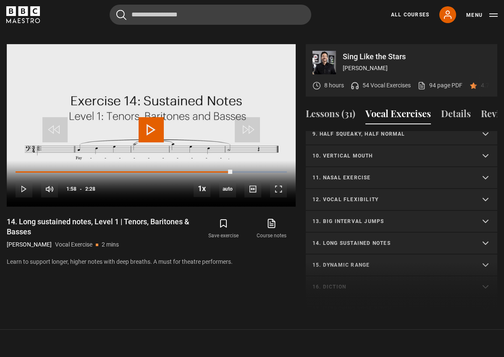
scroll to position [180, 0]
